Goal: Obtain resource: Download file/media

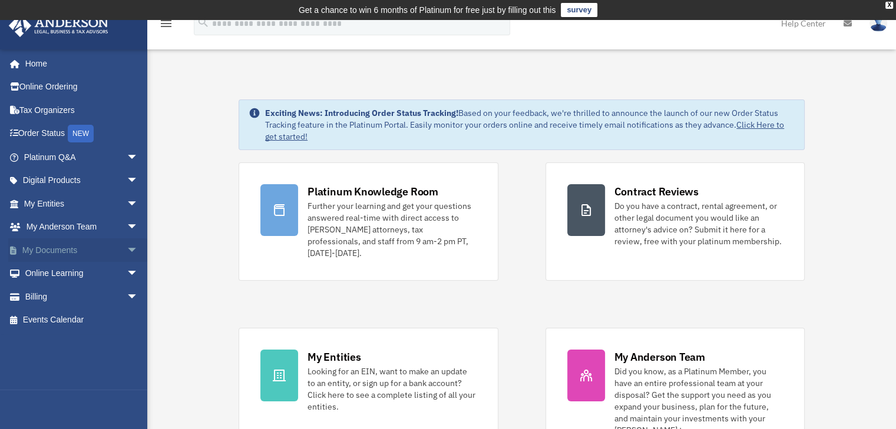
click at [71, 251] on link "My Documents arrow_drop_down" at bounding box center [82, 251] width 148 height 24
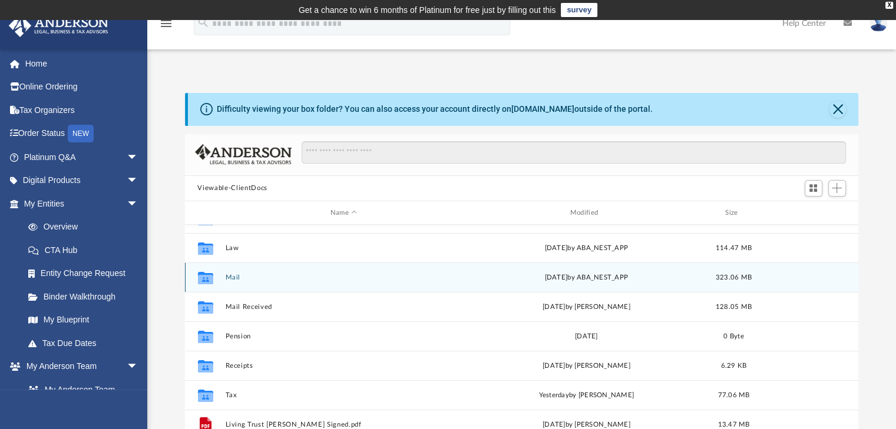
scroll to position [59, 0]
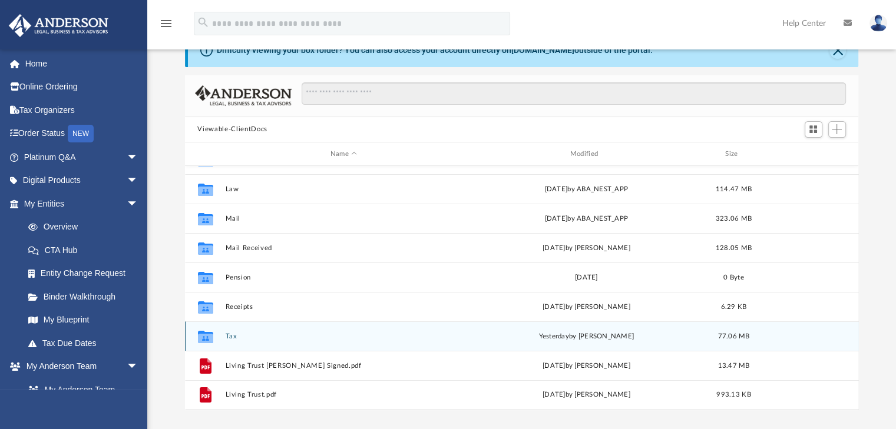
click at [317, 338] on button "Tax" at bounding box center [343, 337] width 237 height 8
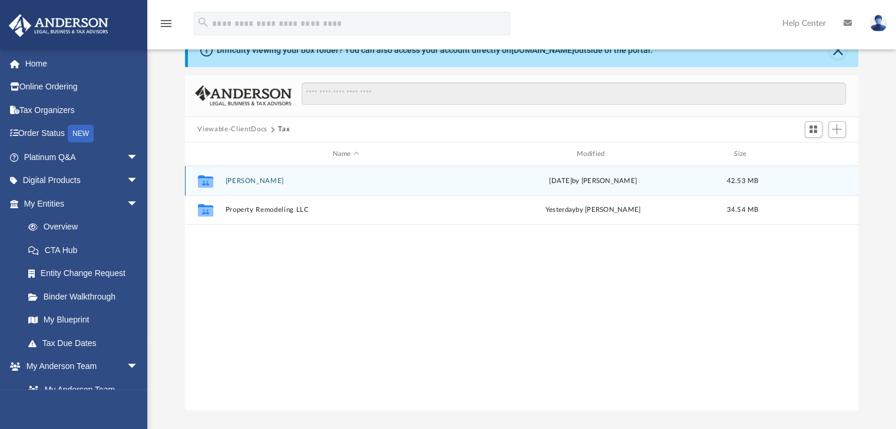
scroll to position [0, 0]
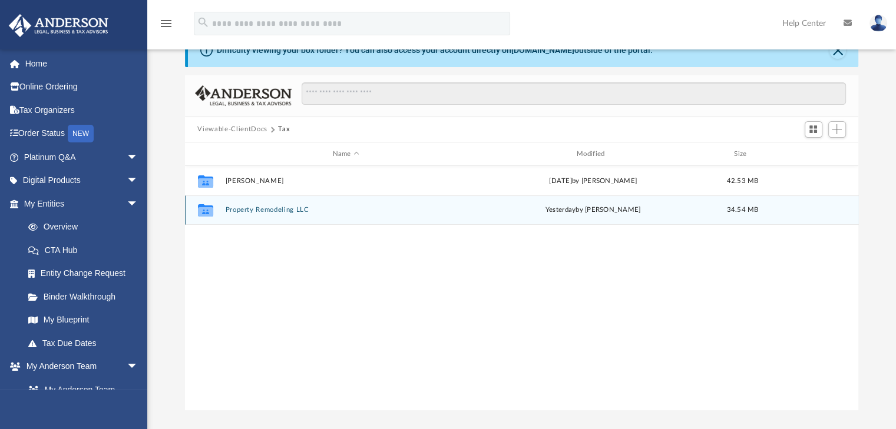
click at [292, 210] on button "Property Remodeling LLC" at bounding box center [345, 211] width 241 height 8
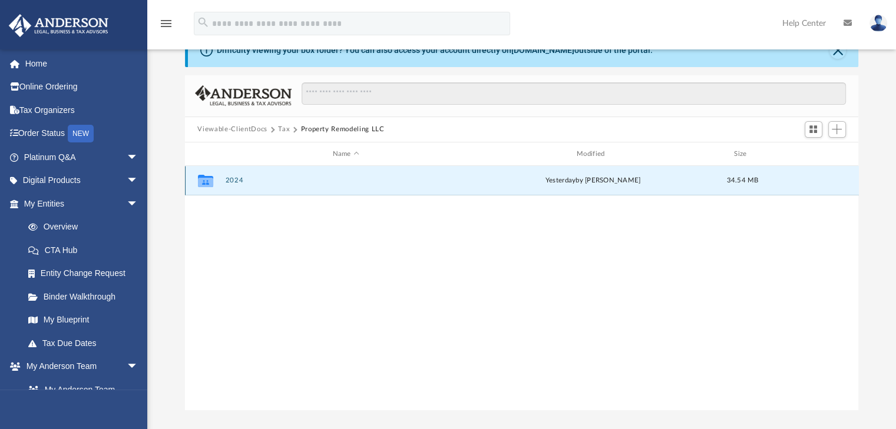
click at [237, 181] on button "2024" at bounding box center [345, 181] width 241 height 8
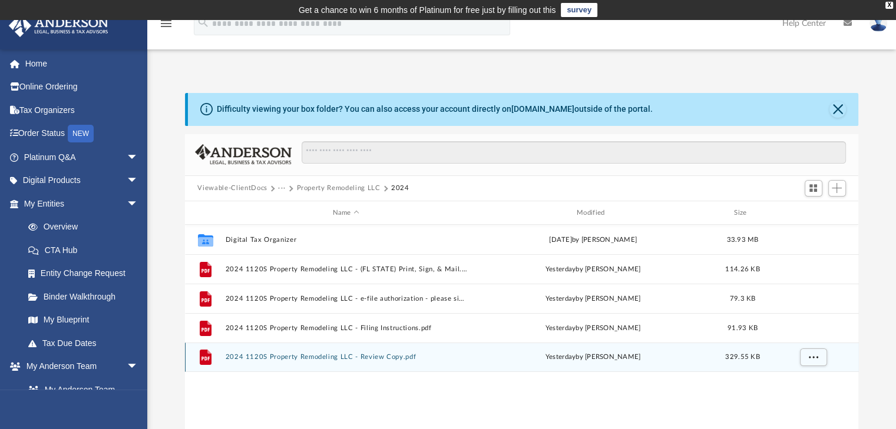
click at [390, 356] on button "2024 1120S Property Remodeling LLC - Review Copy.pdf" at bounding box center [345, 358] width 241 height 8
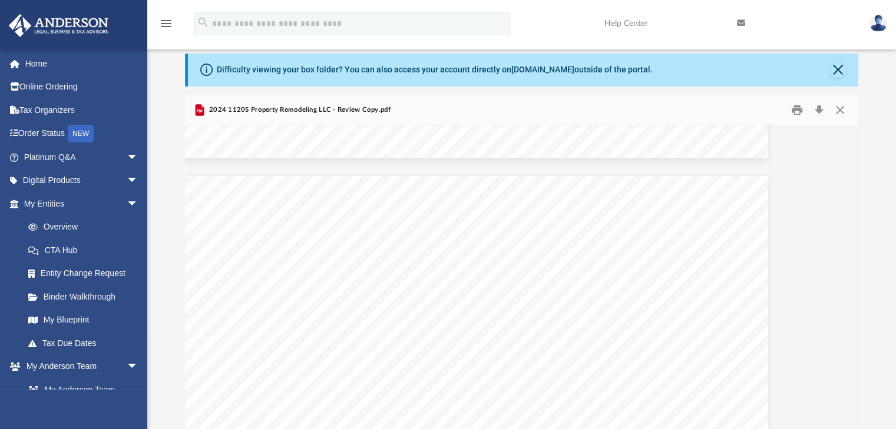
scroll to position [7537, 54]
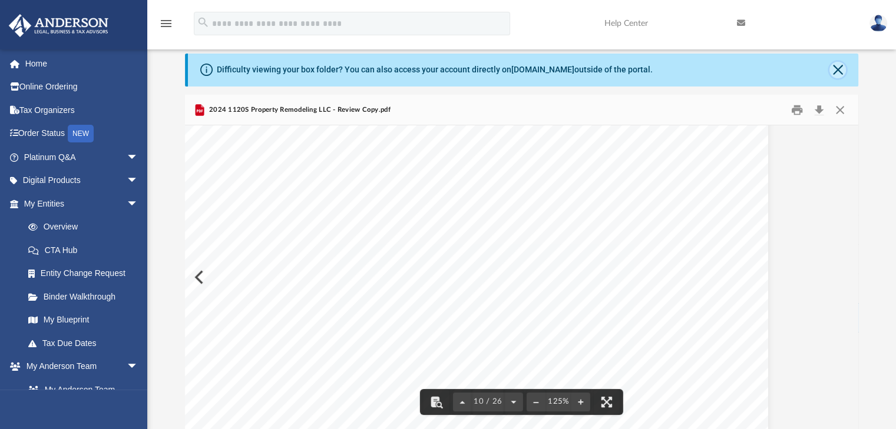
click at [843, 73] on button "Close" at bounding box center [837, 70] width 16 height 16
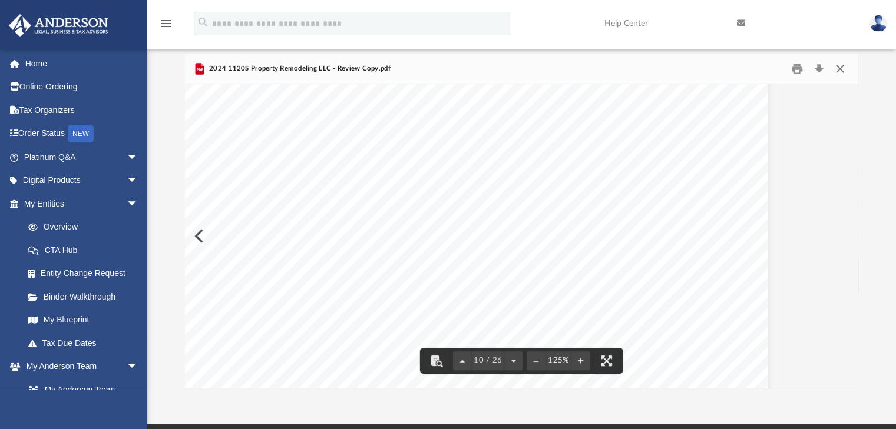
click at [836, 68] on button "Close" at bounding box center [839, 68] width 21 height 18
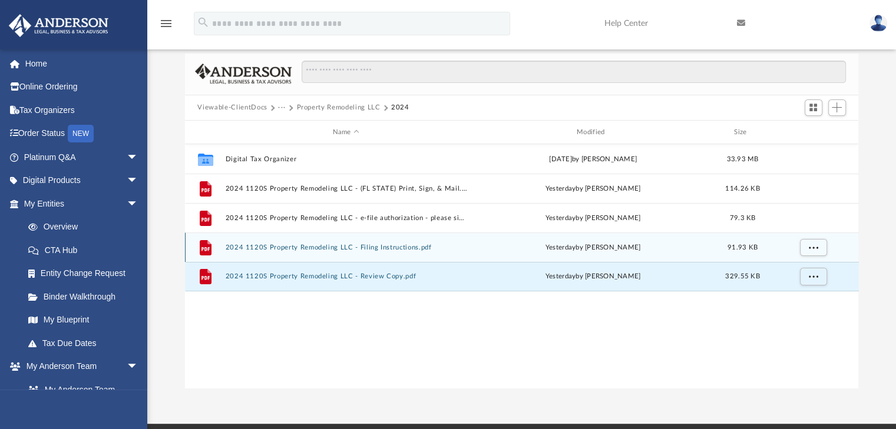
click at [390, 248] on button "2024 1120S Property Remodeling LLC - Filing Instructions.pdf" at bounding box center [345, 248] width 241 height 8
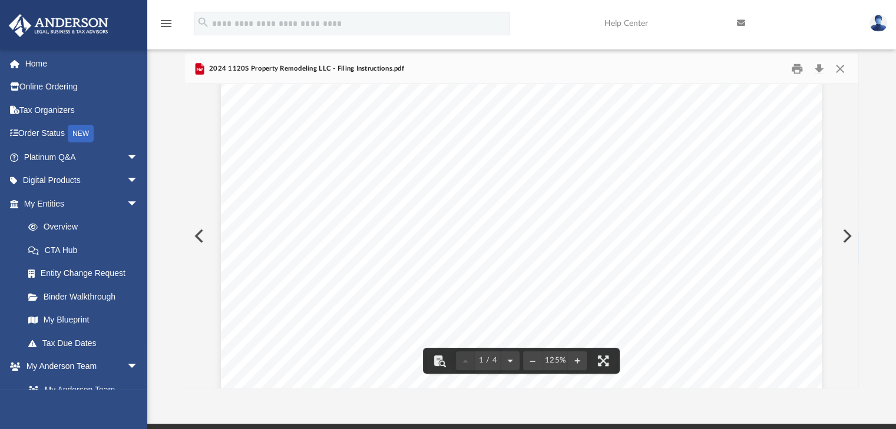
scroll to position [0, 0]
click at [840, 68] on button "Close" at bounding box center [839, 68] width 21 height 18
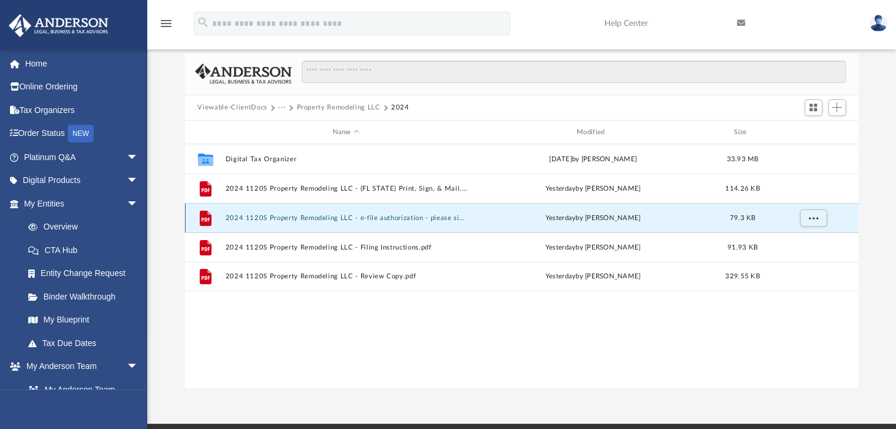
click at [456, 218] on button "2024 1120S Property Remodeling LLC - e-file authorization - please sign.pdf" at bounding box center [345, 218] width 241 height 8
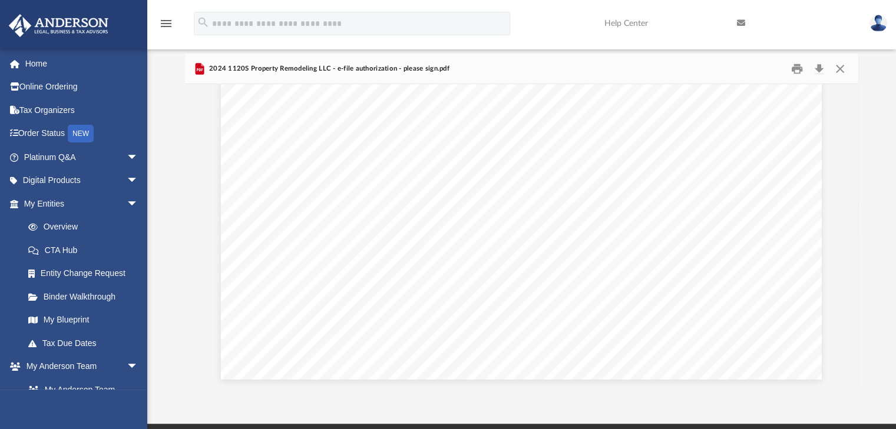
scroll to position [491, 0]
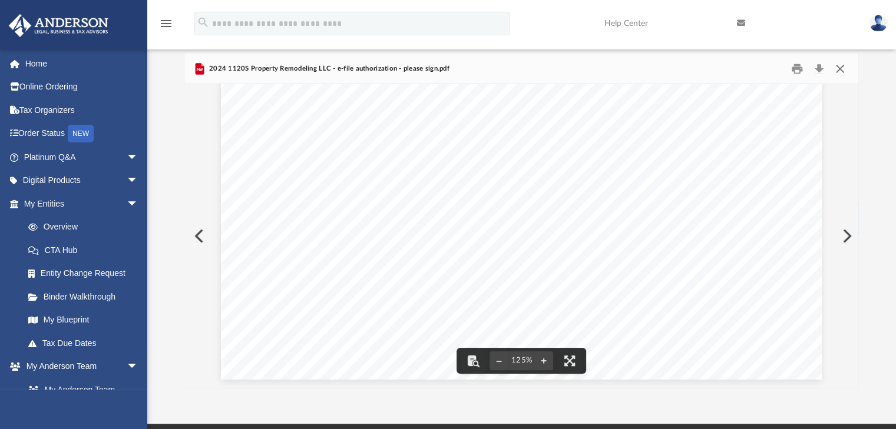
click at [834, 68] on button "Close" at bounding box center [839, 68] width 21 height 18
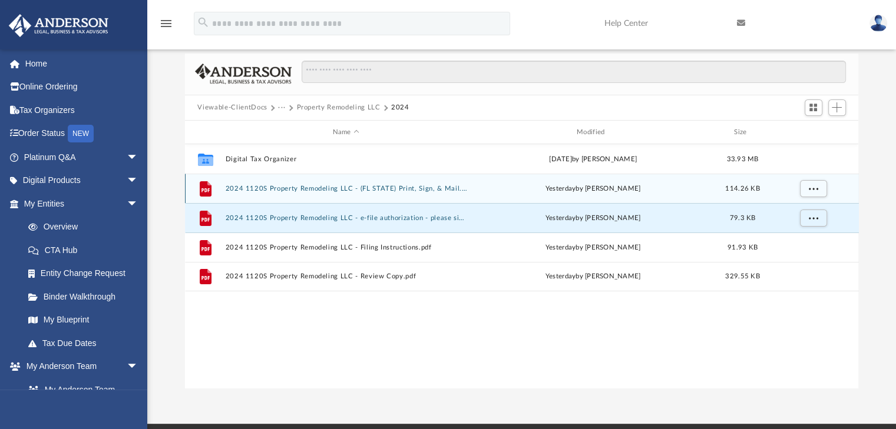
click at [435, 187] on button "2024 1120S Property Remodeling LLC - (FL STATE) Print, Sign, & Mail.pdf" at bounding box center [345, 189] width 241 height 8
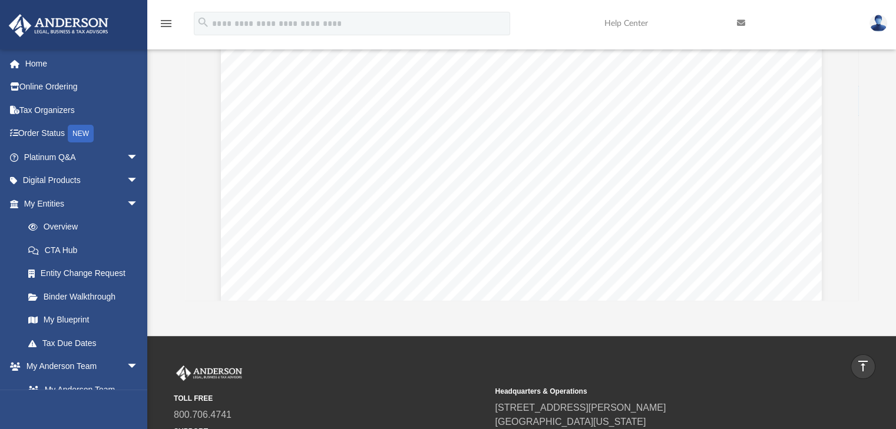
scroll to position [0, 0]
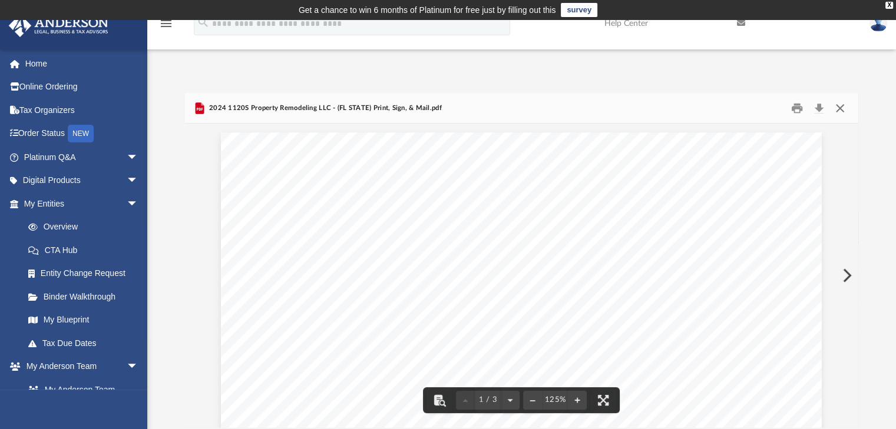
click at [842, 106] on button "Close" at bounding box center [839, 108] width 21 height 18
